Goal: Entertainment & Leisure: Consume media (video, audio)

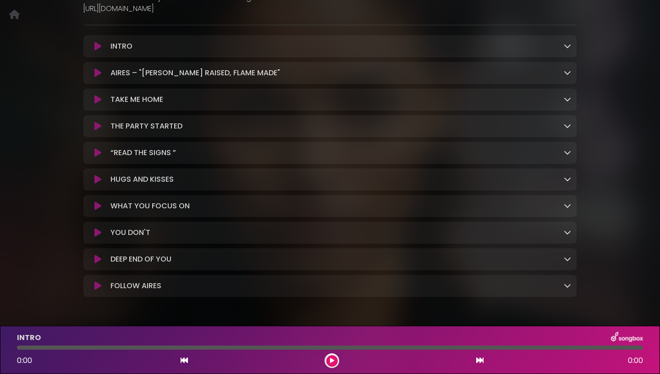
scroll to position [224, 0]
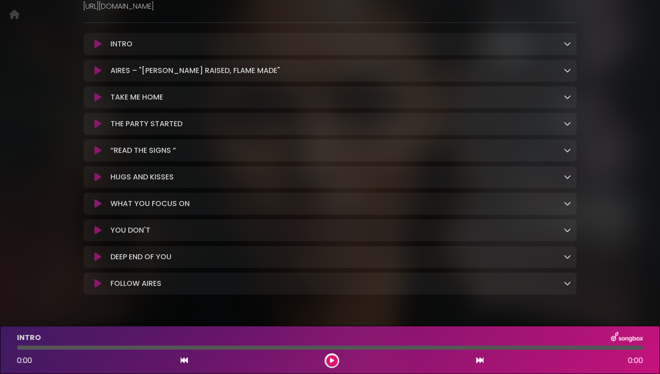
click at [99, 178] on icon at bounding box center [97, 176] width 7 height 9
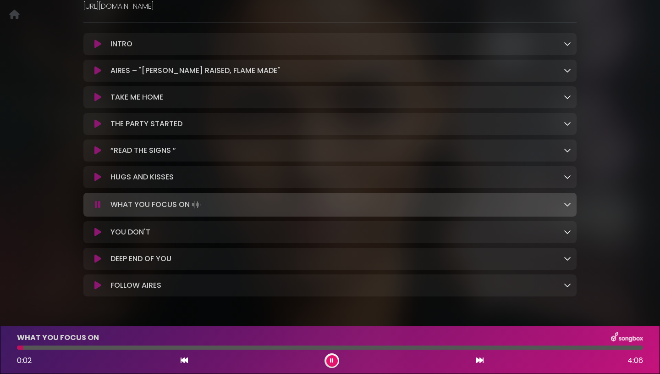
click at [95, 178] on icon at bounding box center [97, 176] width 7 height 9
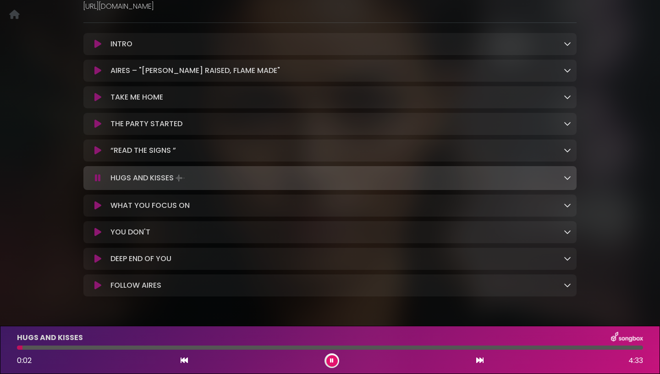
click at [527, 348] on div at bounding box center [330, 347] width 626 height 4
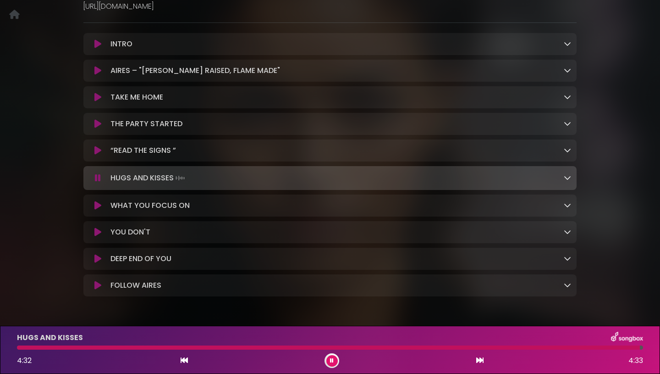
click at [328, 363] on button at bounding box center [331, 360] width 11 height 11
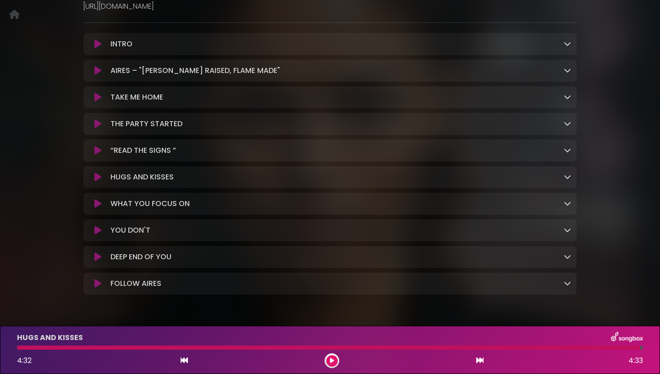
click at [91, 207] on button at bounding box center [98, 203] width 18 height 9
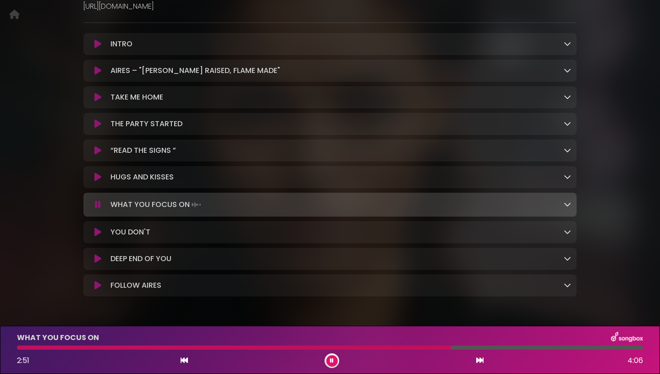
click at [568, 208] on icon at bounding box center [567, 203] width 7 height 7
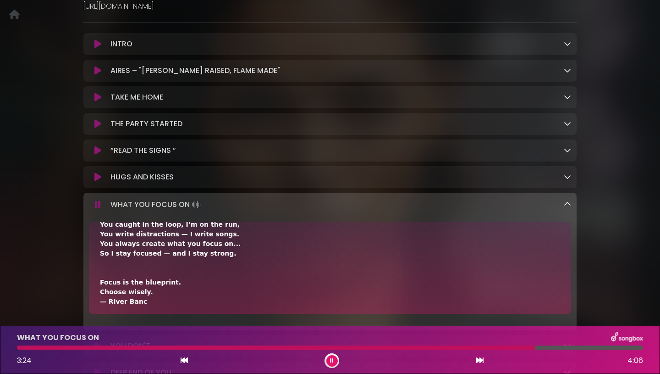
scroll to position [518, 0]
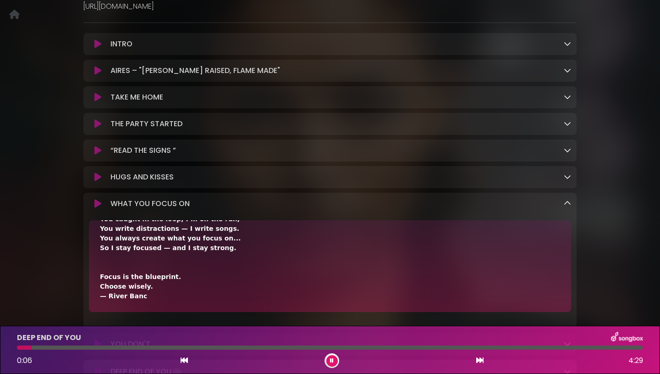
click at [569, 207] on icon at bounding box center [567, 202] width 7 height 7
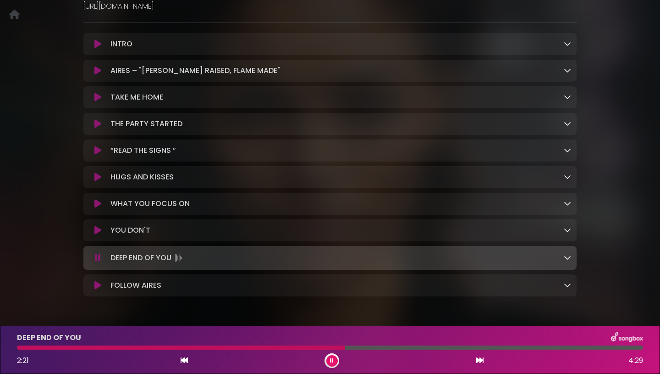
click at [564, 198] on link at bounding box center [567, 203] width 7 height 11
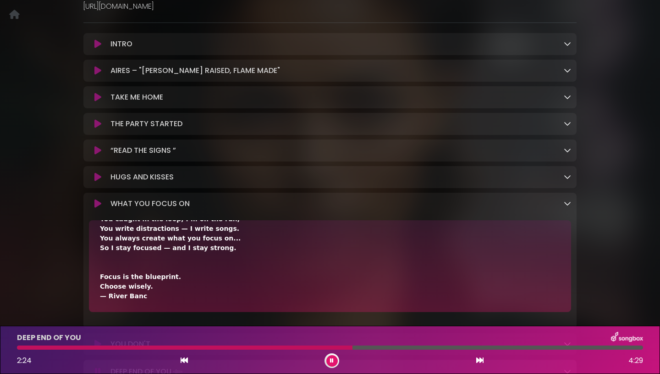
click at [568, 207] on icon at bounding box center [567, 202] width 7 height 7
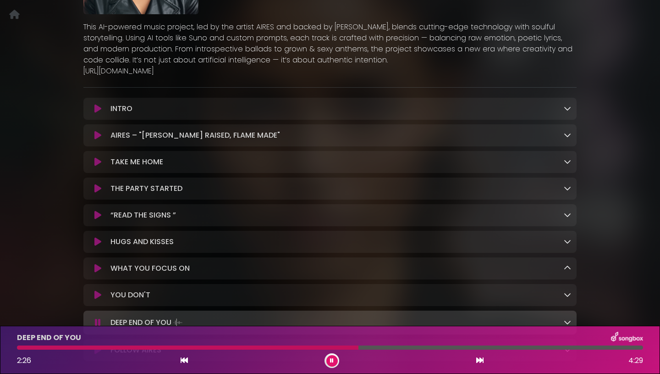
scroll to position [137, 0]
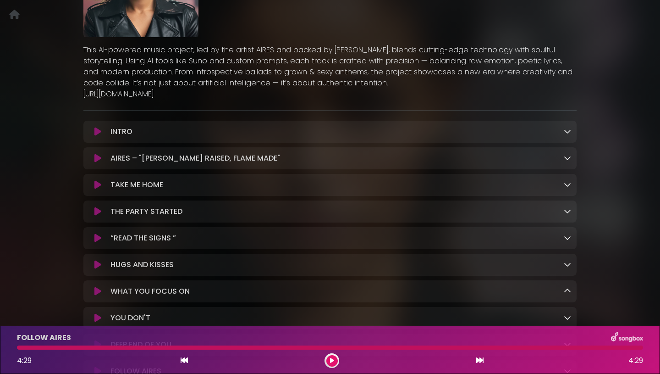
click at [99, 211] on icon at bounding box center [97, 211] width 7 height 9
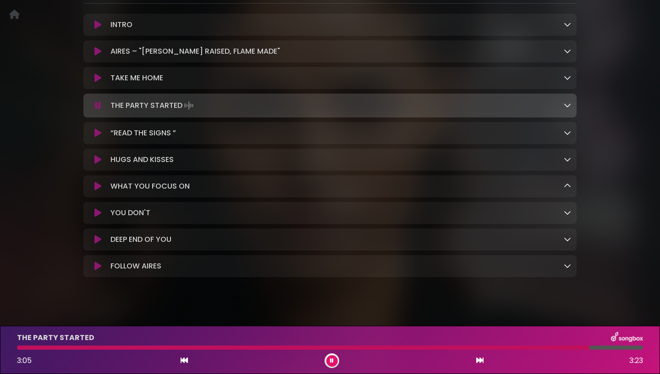
scroll to position [257, 0]
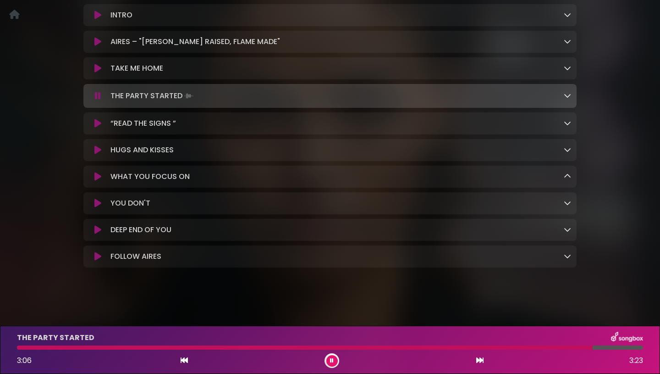
click at [98, 256] on icon at bounding box center [97, 256] width 7 height 9
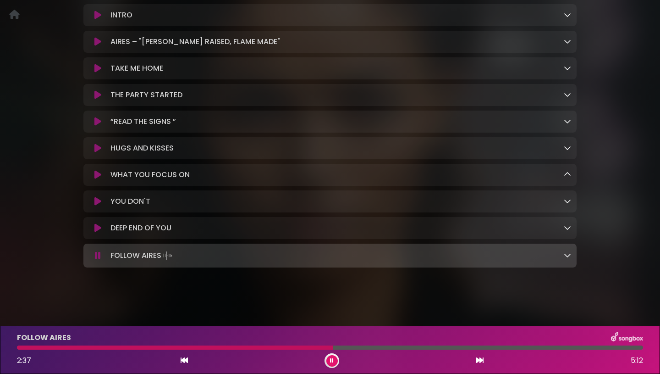
click at [331, 364] on button at bounding box center [331, 360] width 11 height 11
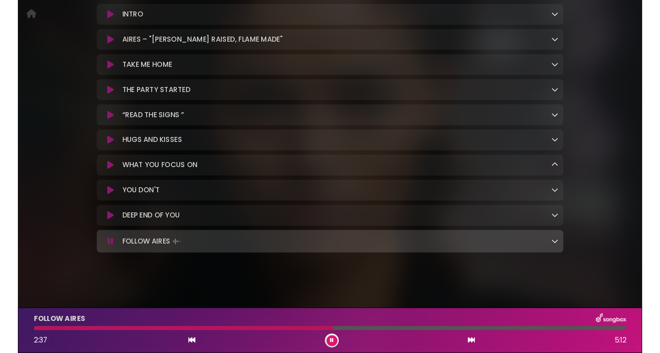
scroll to position [256, 0]
